Goal: Information Seeking & Learning: Learn about a topic

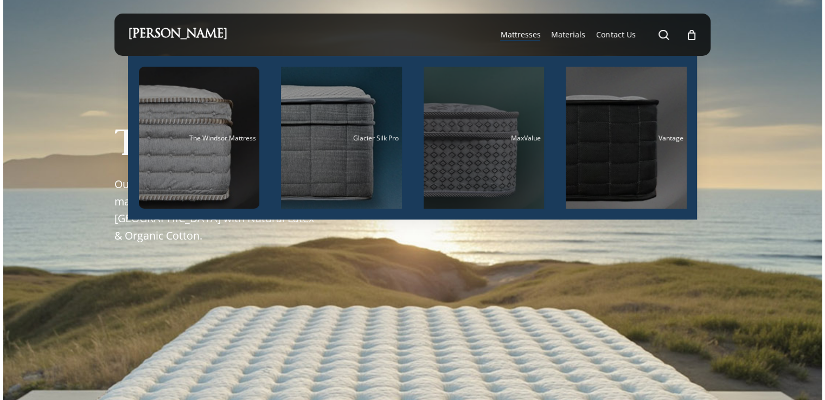
click at [467, 141] on div "MaxValue" at bounding box center [484, 138] width 114 height 7
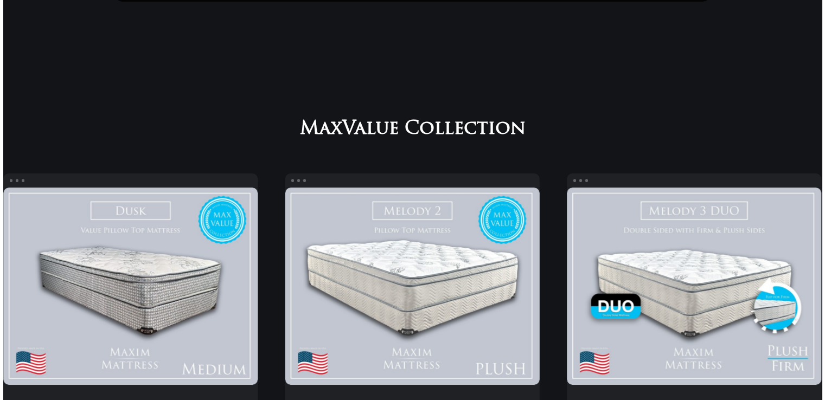
scroll to position [108, 0]
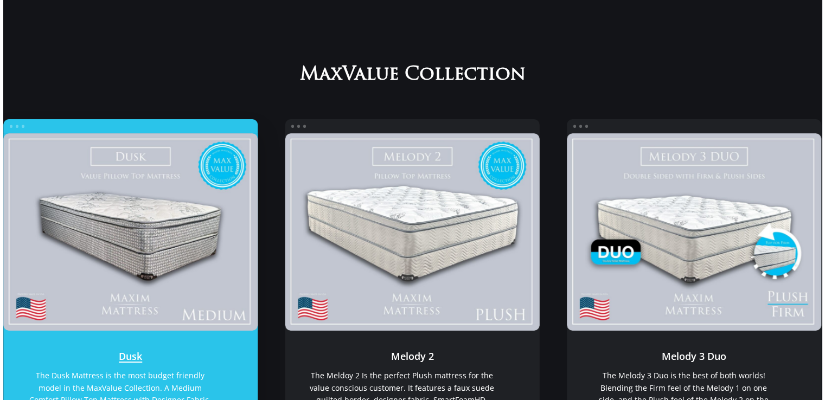
click at [136, 238] on link "Dusk" at bounding box center [130, 231] width 255 height 197
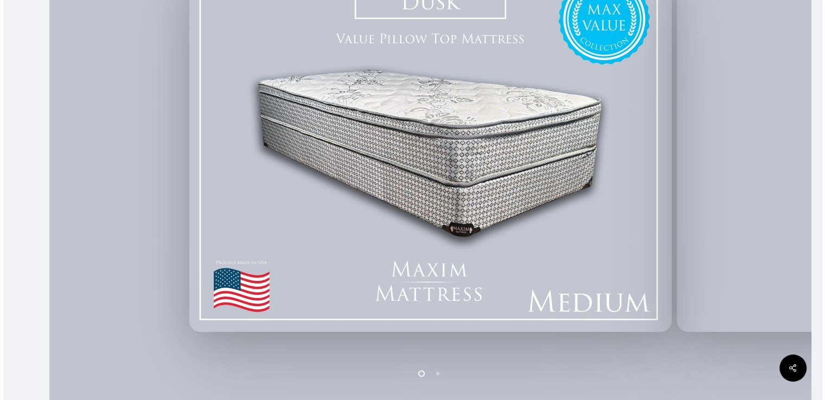
scroll to position [310, 0]
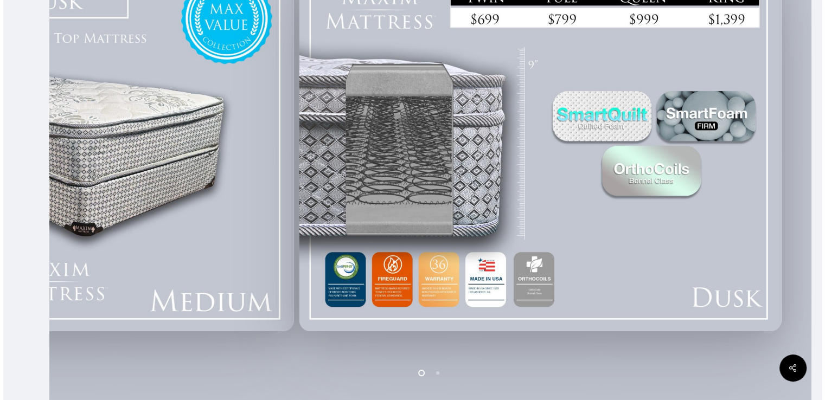
click at [348, 236] on div at bounding box center [541, 144] width 488 height 383
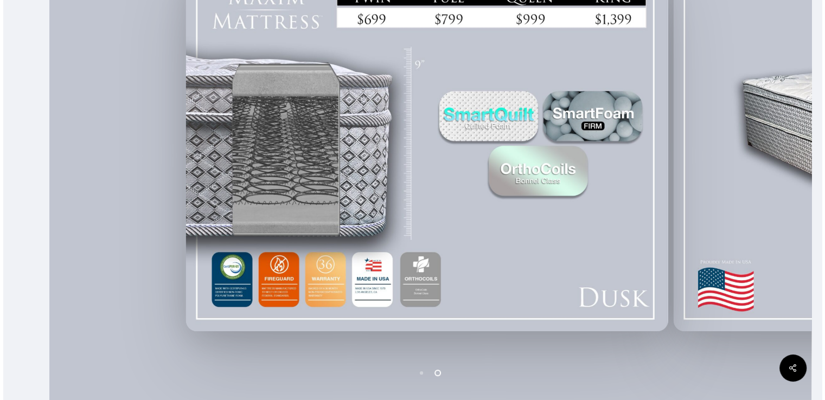
click at [488, 194] on div at bounding box center [427, 144] width 488 height 383
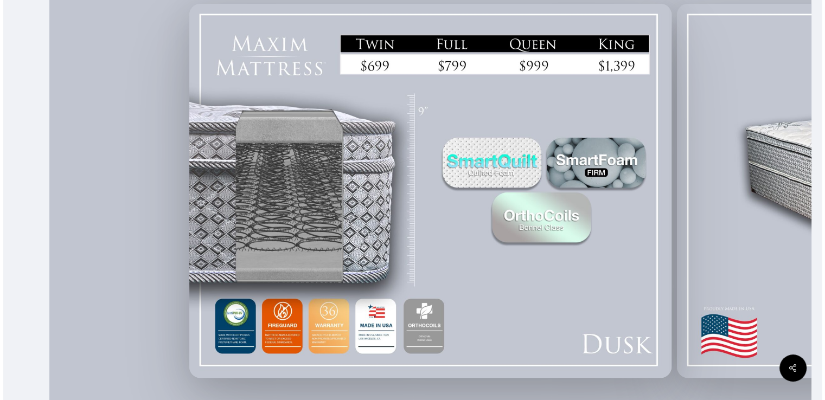
scroll to position [201, 0]
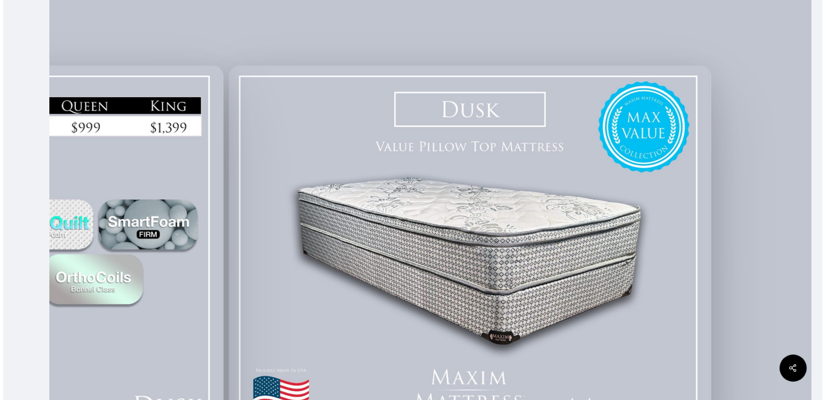
click at [268, 116] on div at bounding box center [470, 252] width 488 height 383
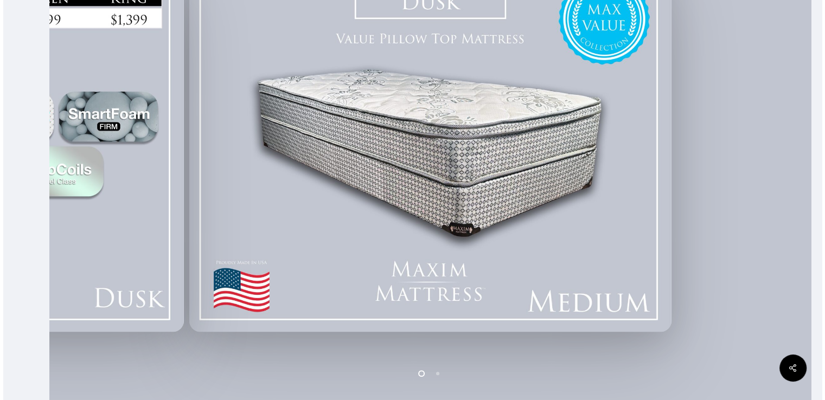
scroll to position [310, 0]
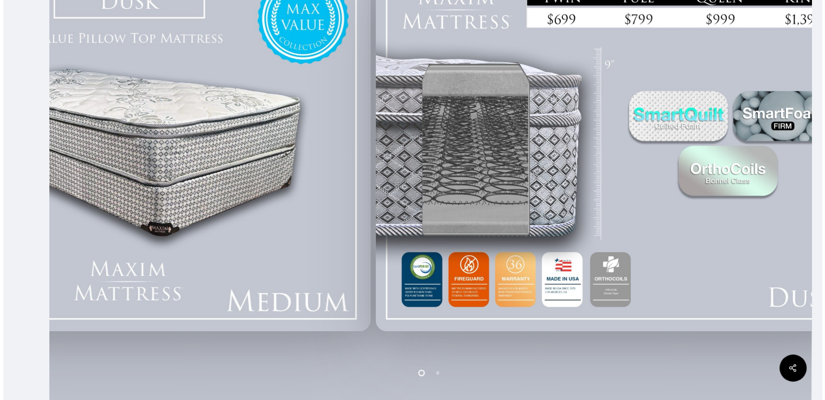
click at [298, 181] on div at bounding box center [130, 144] width 488 height 383
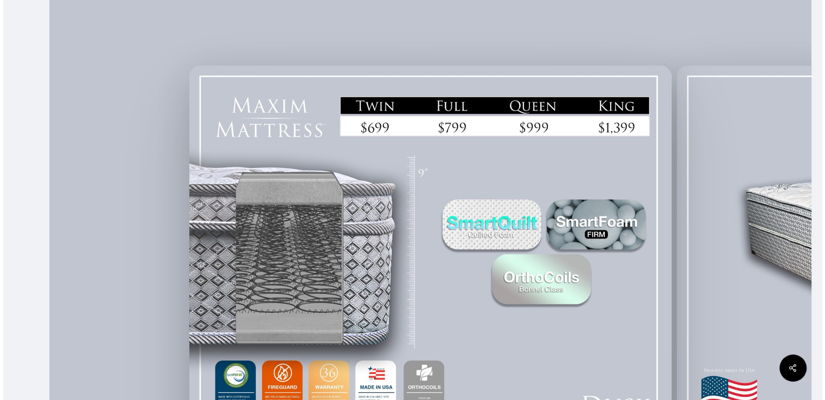
scroll to position [256, 0]
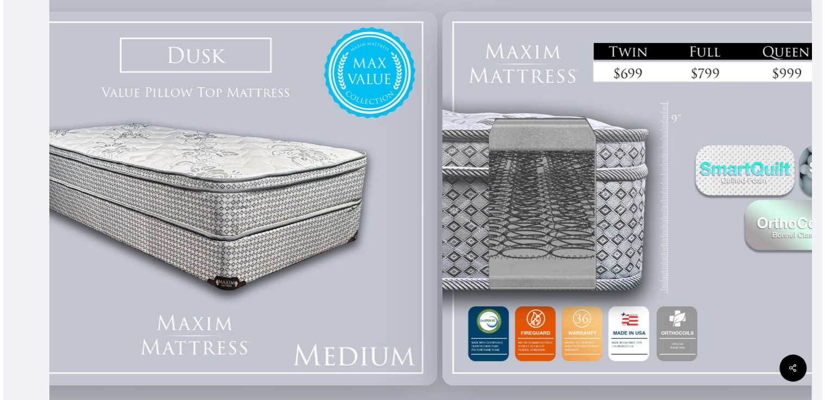
click at [825, 188] on html "Skip to main content Hit enter to search or ESC to close Close Search Maxim Mat…" at bounding box center [412, 152] width 825 height 816
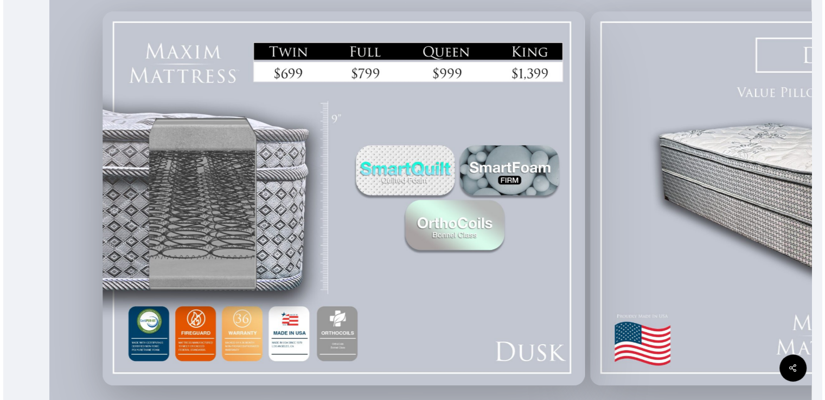
click at [588, 178] on div at bounding box center [344, 198] width 488 height 383
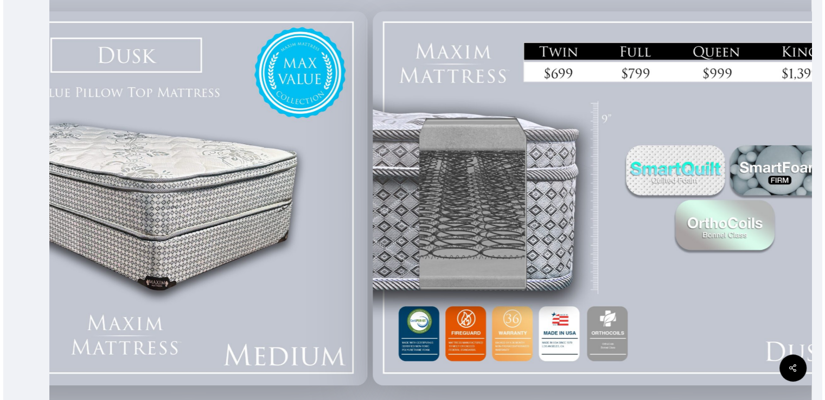
click at [370, 177] on div at bounding box center [126, 198] width 488 height 383
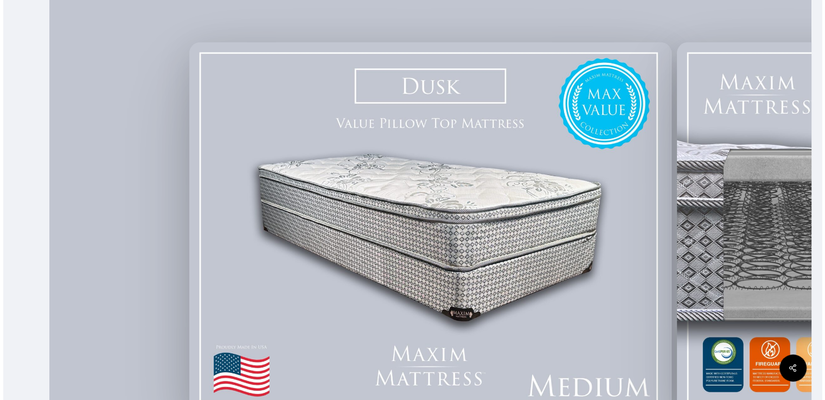
scroll to position [201, 0]
